Goal: Transaction & Acquisition: Purchase product/service

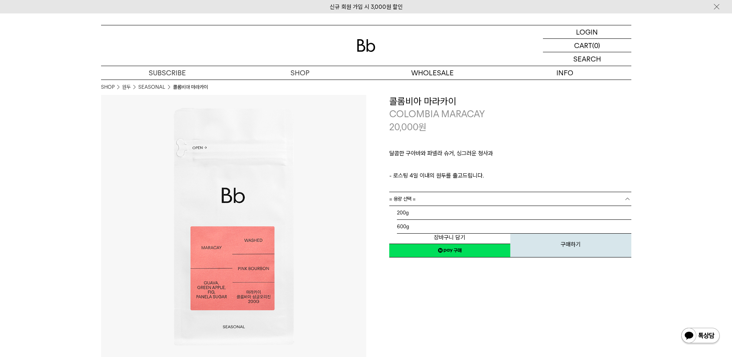
click at [417, 201] on link "= 용량 선택 =" at bounding box center [510, 198] width 242 height 13
click at [415, 216] on li "200g" at bounding box center [514, 213] width 234 height 14
click at [354, 47] on div at bounding box center [366, 45] width 530 height 40
click at [366, 46] on img at bounding box center [366, 45] width 18 height 13
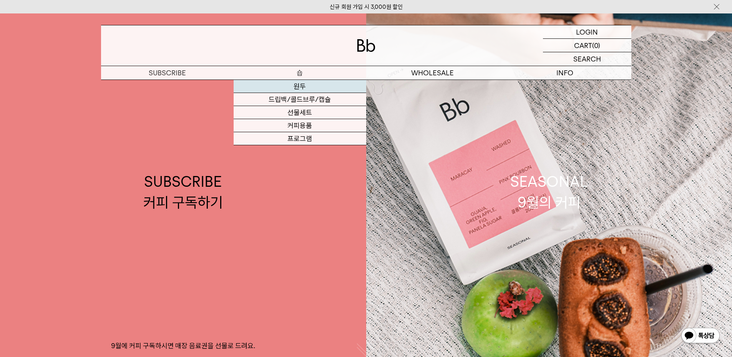
click at [299, 86] on link "원두" at bounding box center [300, 86] width 132 height 13
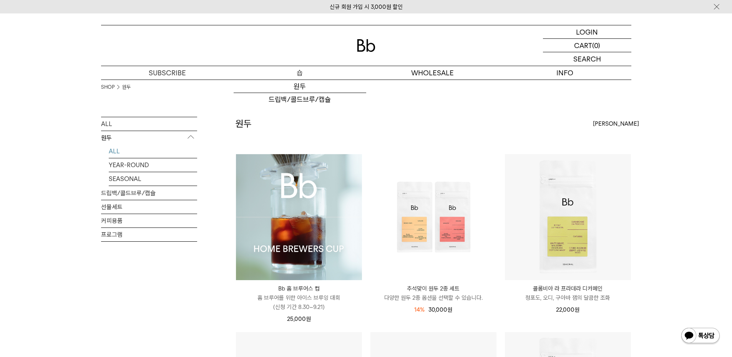
click at [294, 76] on p "숍" at bounding box center [300, 72] width 132 height 13
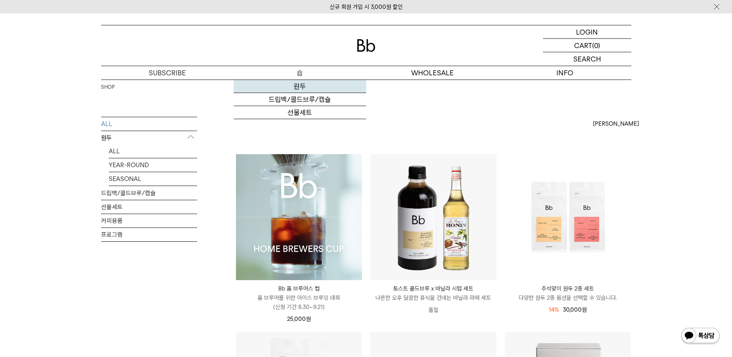
click at [300, 86] on link "원두" at bounding box center [300, 86] width 132 height 13
